Goal: Task Accomplishment & Management: Manage account settings

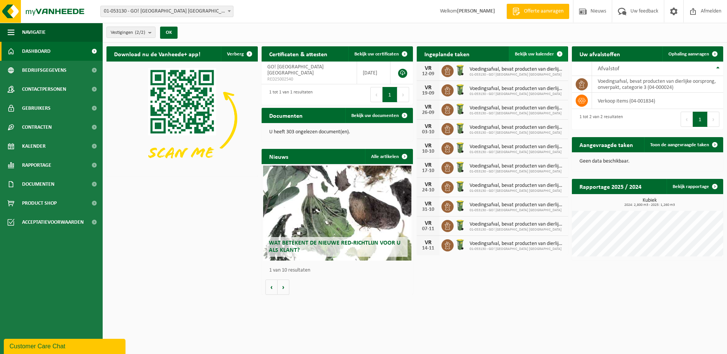
click at [558, 53] on span at bounding box center [559, 53] width 15 height 15
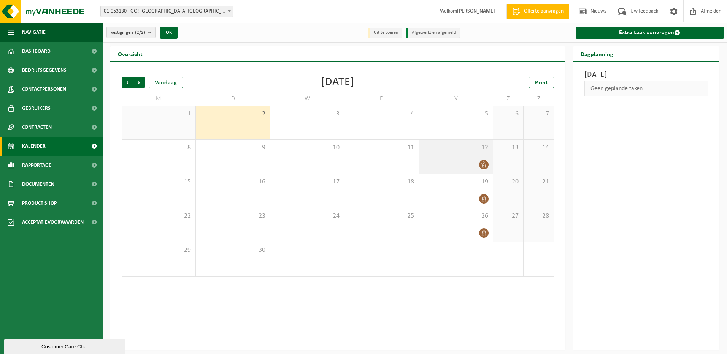
click at [482, 153] on div "12" at bounding box center [456, 157] width 74 height 34
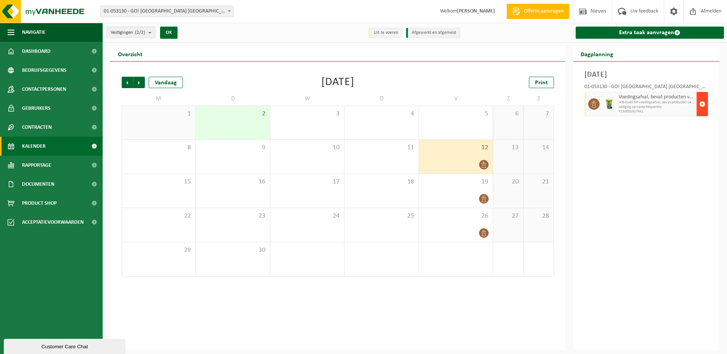
click at [701, 105] on span "button" at bounding box center [702, 104] width 6 height 15
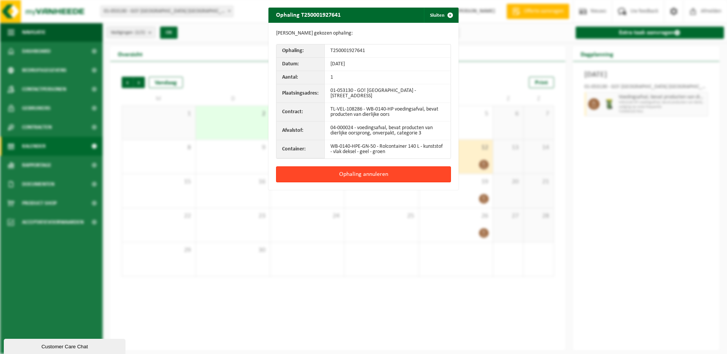
click at [342, 174] on button "Ophaling annuleren" at bounding box center [363, 175] width 175 height 16
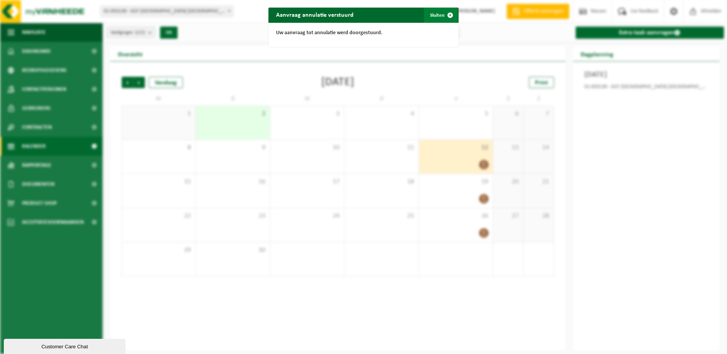
click at [447, 14] on span "button" at bounding box center [450, 15] width 15 height 15
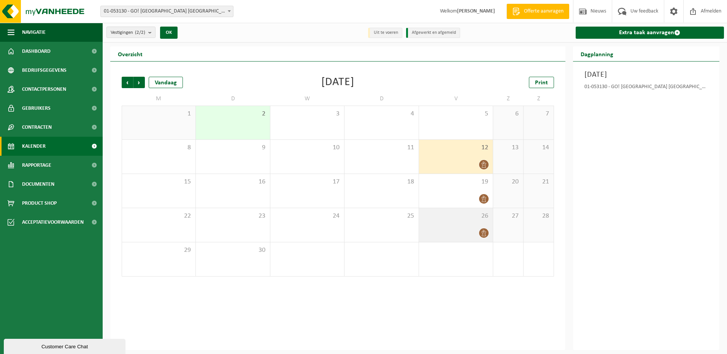
click at [480, 230] on span at bounding box center [484, 233] width 10 height 10
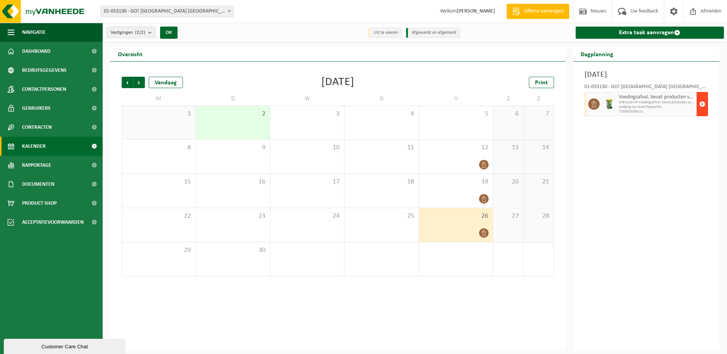
click at [703, 106] on span "button" at bounding box center [702, 104] width 6 height 15
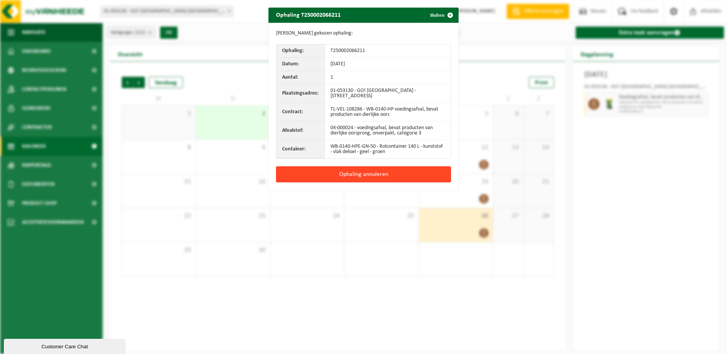
click at [349, 173] on button "Ophaling annuleren" at bounding box center [363, 175] width 175 height 16
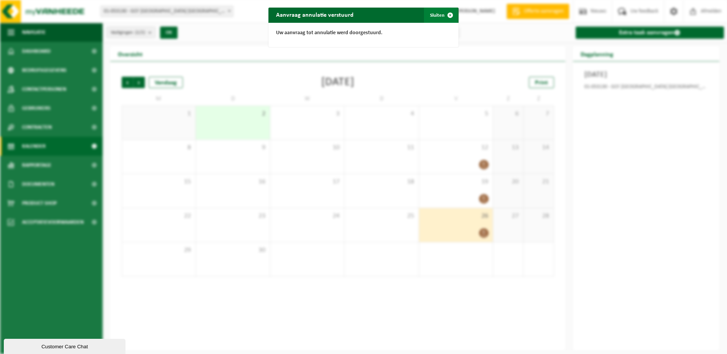
click at [448, 15] on span "button" at bounding box center [450, 15] width 15 height 15
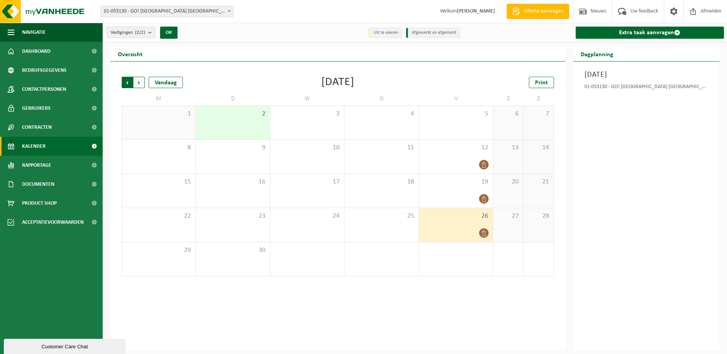
click at [141, 83] on span "Volgende" at bounding box center [138, 82] width 11 height 11
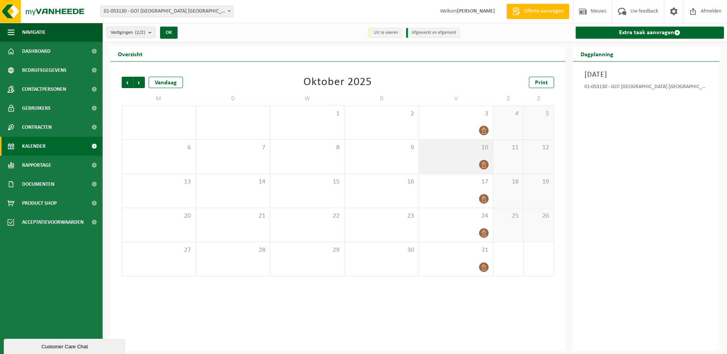
click at [473, 160] on div at bounding box center [456, 165] width 66 height 10
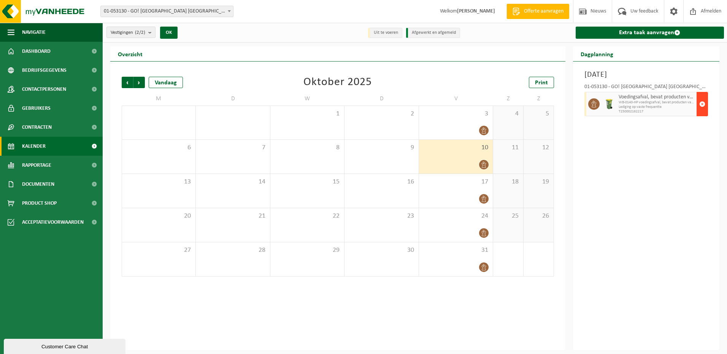
click at [702, 104] on span "button" at bounding box center [702, 104] width 6 height 15
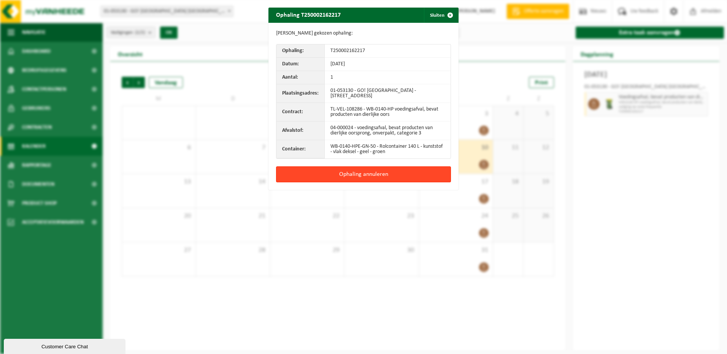
click at [393, 175] on button "Ophaling annuleren" at bounding box center [363, 175] width 175 height 16
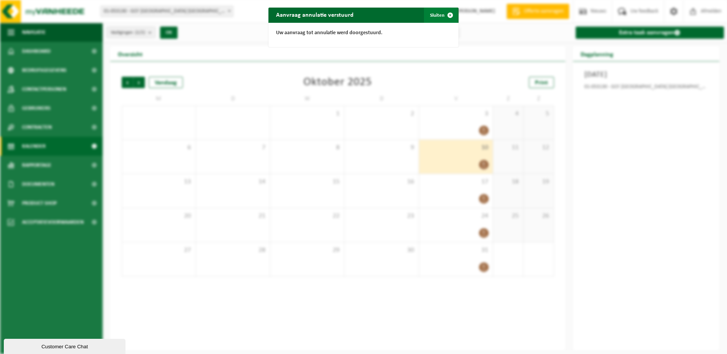
click at [447, 16] on span "button" at bounding box center [450, 15] width 15 height 15
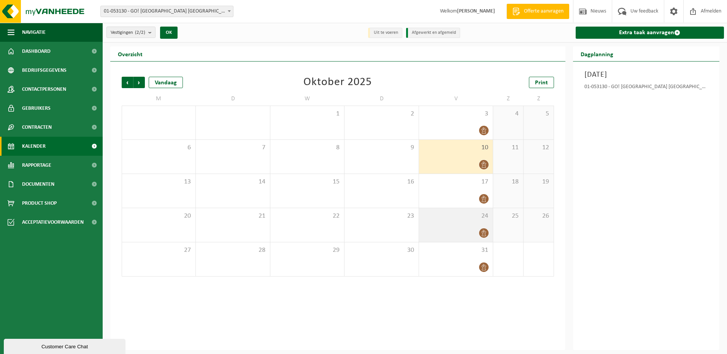
click at [472, 220] on div "24" at bounding box center [456, 225] width 74 height 34
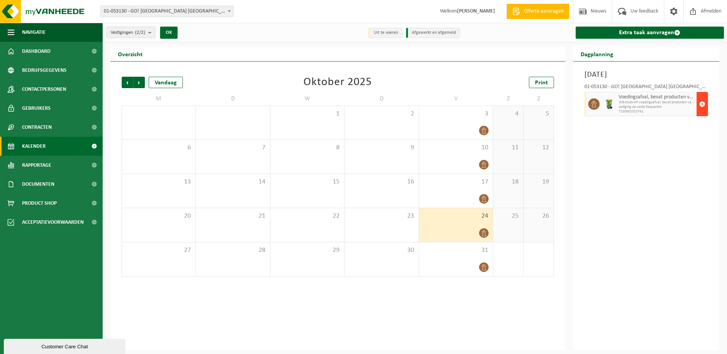
click at [702, 102] on span "button" at bounding box center [702, 104] width 6 height 15
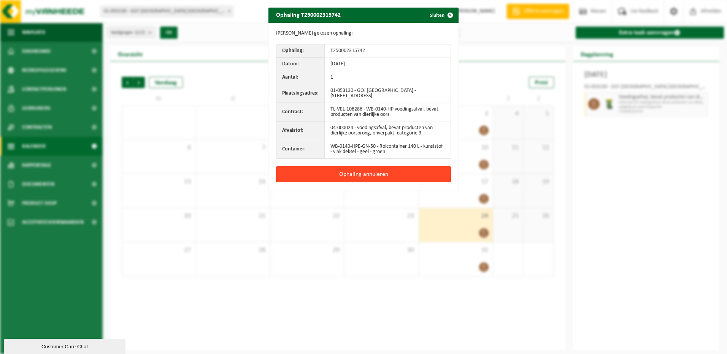
click at [371, 174] on button "Ophaling annuleren" at bounding box center [363, 175] width 175 height 16
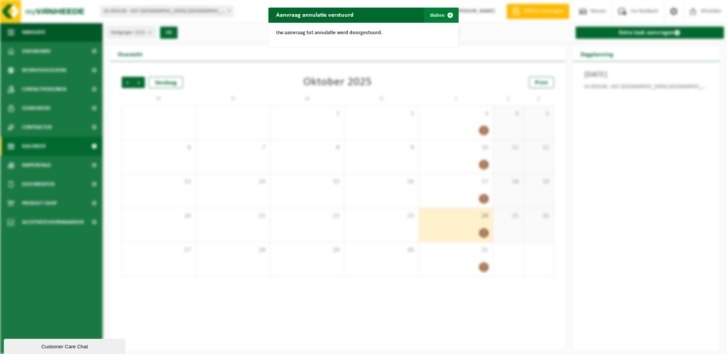
click at [446, 16] on span "button" at bounding box center [450, 15] width 15 height 15
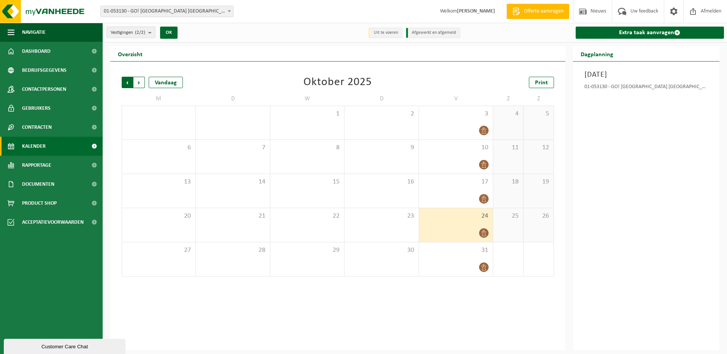
click at [138, 82] on span "Volgende" at bounding box center [138, 82] width 11 height 11
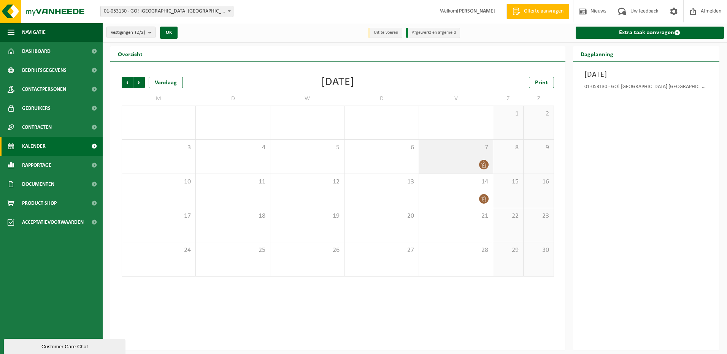
click at [485, 162] on icon at bounding box center [484, 165] width 5 height 6
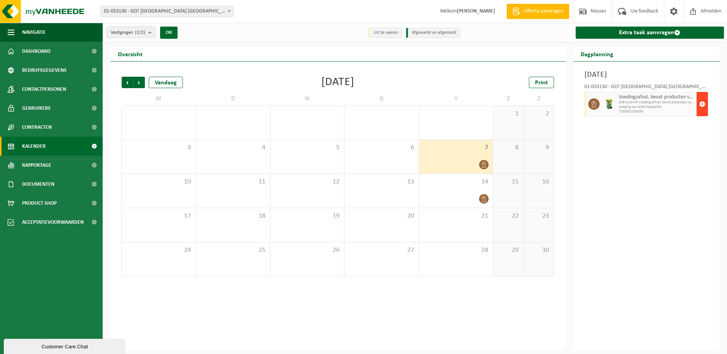
click at [702, 104] on span "button" at bounding box center [702, 104] width 6 height 15
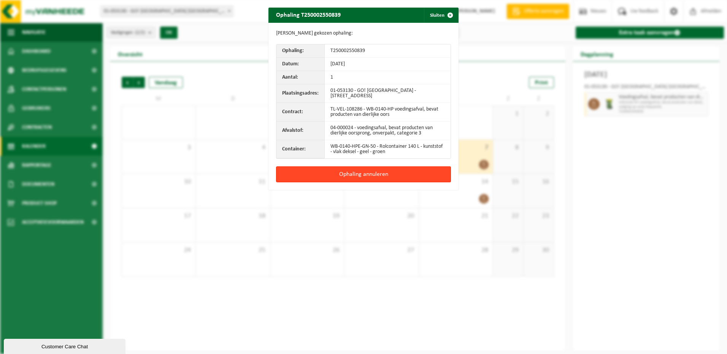
click at [350, 173] on button "Ophaling annuleren" at bounding box center [363, 175] width 175 height 16
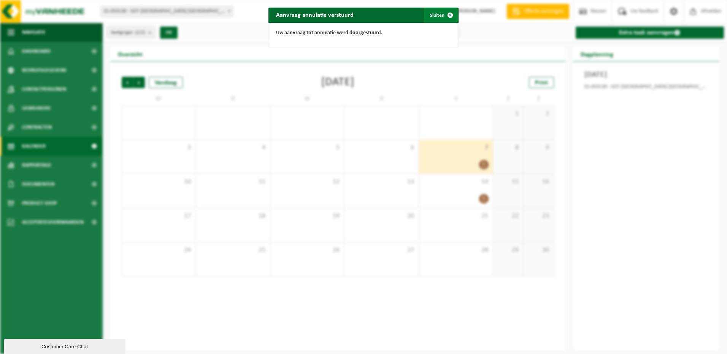
click at [436, 15] on button "Sluiten" at bounding box center [441, 15] width 34 height 15
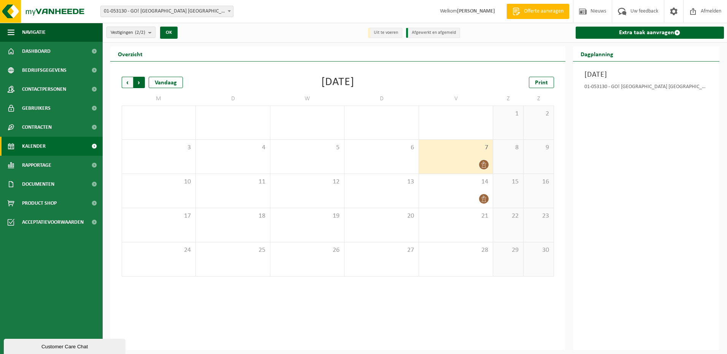
click at [128, 83] on span "Vorige" at bounding box center [127, 82] width 11 height 11
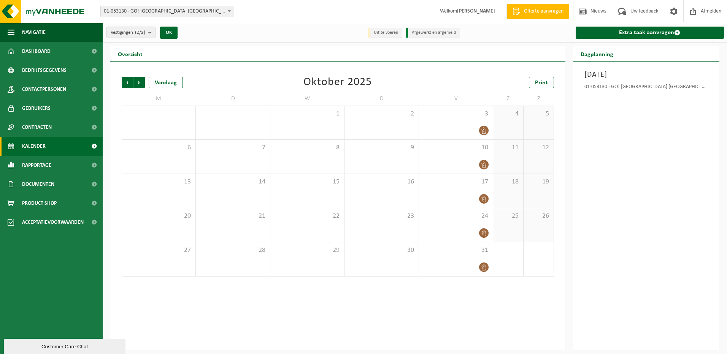
click at [128, 83] on span "Vorige" at bounding box center [127, 82] width 11 height 11
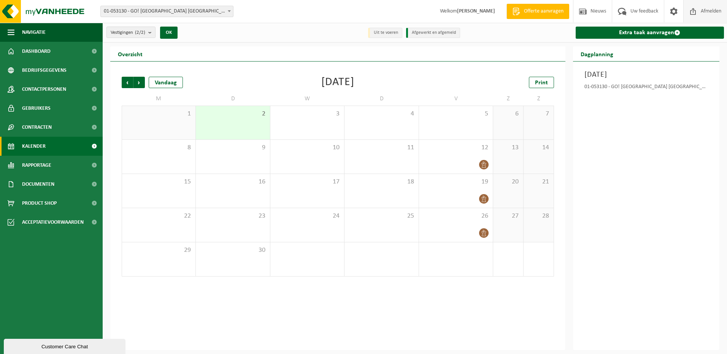
click at [711, 8] on span "Afmelden" at bounding box center [711, 11] width 24 height 22
